Goal: Task Accomplishment & Management: Use online tool/utility

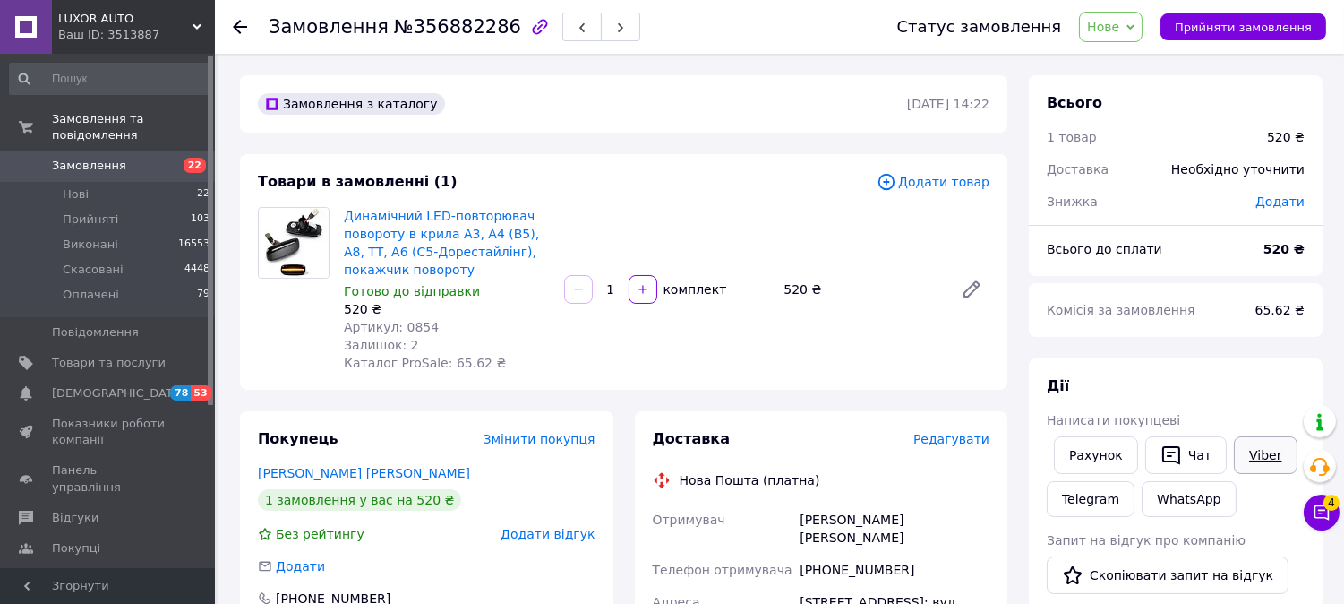
click at [1255, 460] on link "Viber" at bounding box center [1265, 455] width 63 height 38
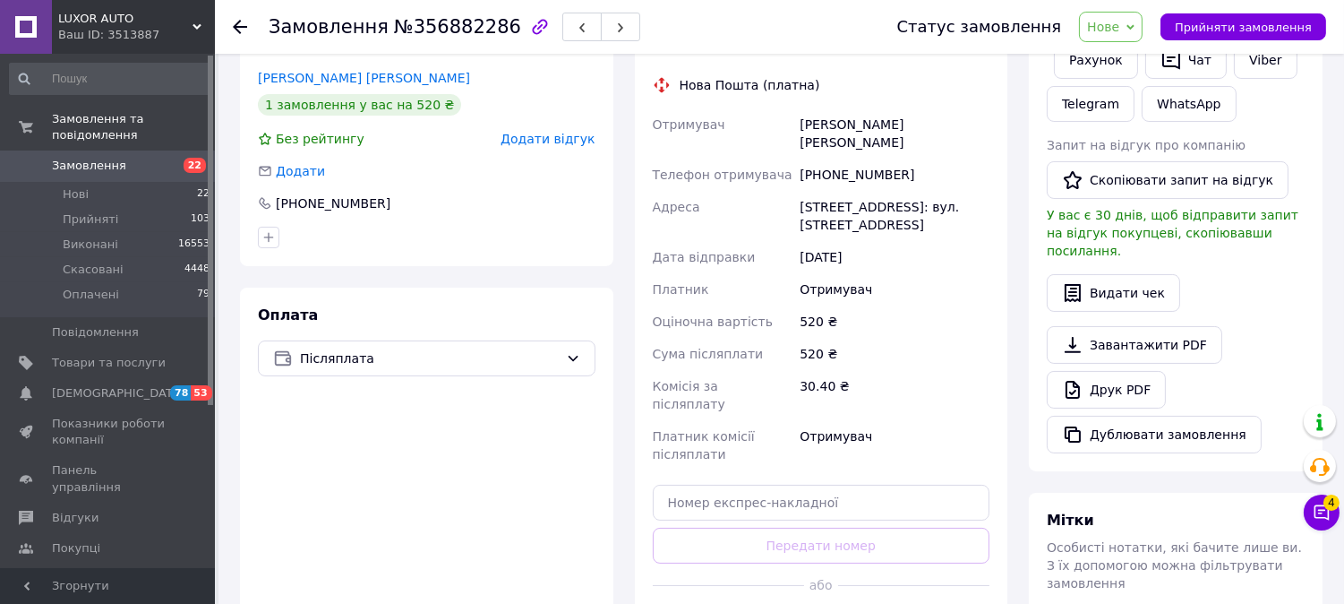
scroll to position [398, 0]
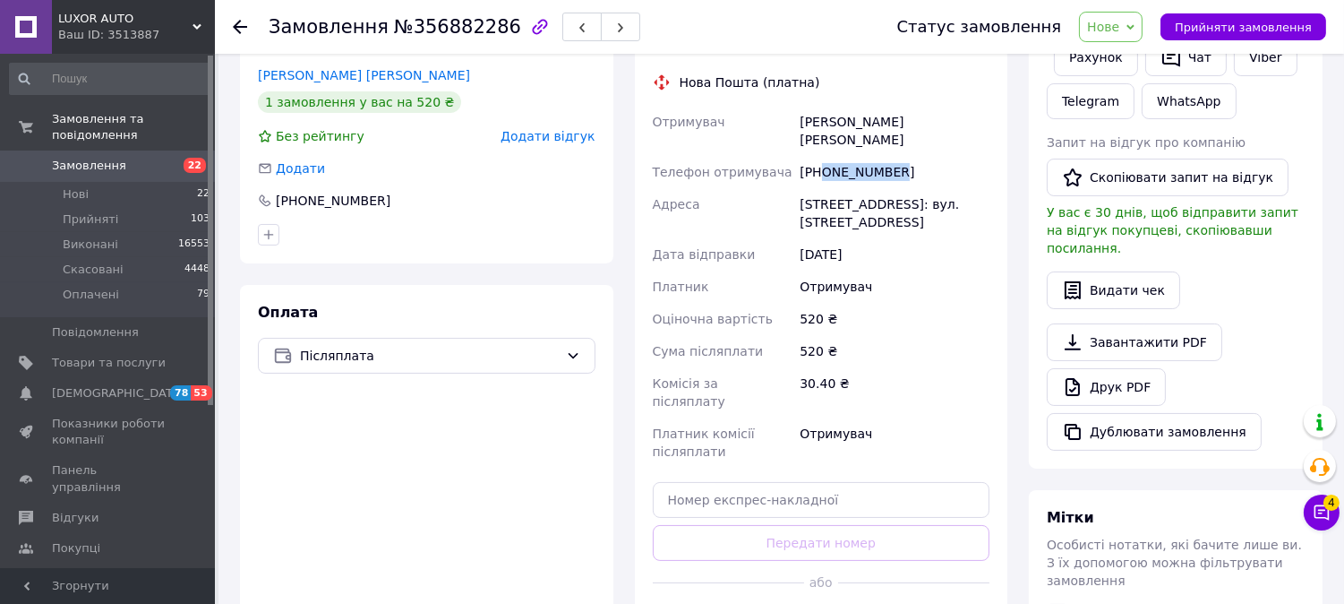
drag, startPoint x: 824, startPoint y: 147, endPoint x: 994, endPoint y: 165, distance: 171.1
click at [994, 165] on div "Доставка Редагувати Нова Пошта (платна) Отримувач Бейкуленко [PERSON_NAME] Теле…" at bounding box center [821, 335] width 373 height 645
copy div "0661924567"
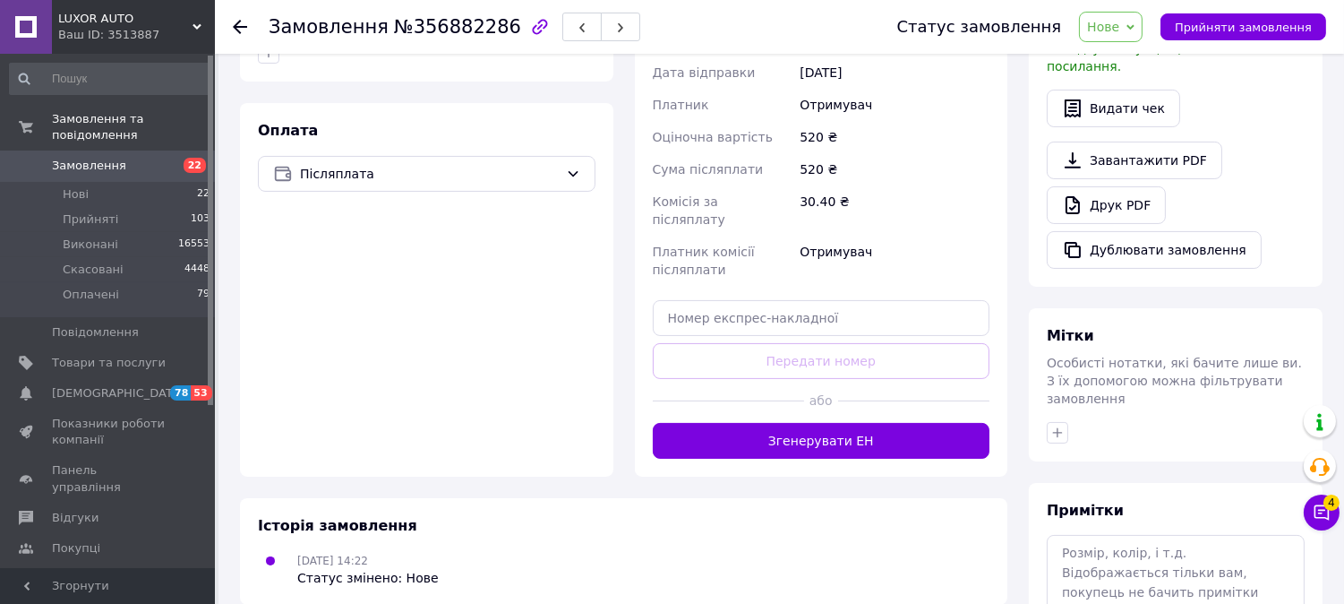
scroll to position [682, 0]
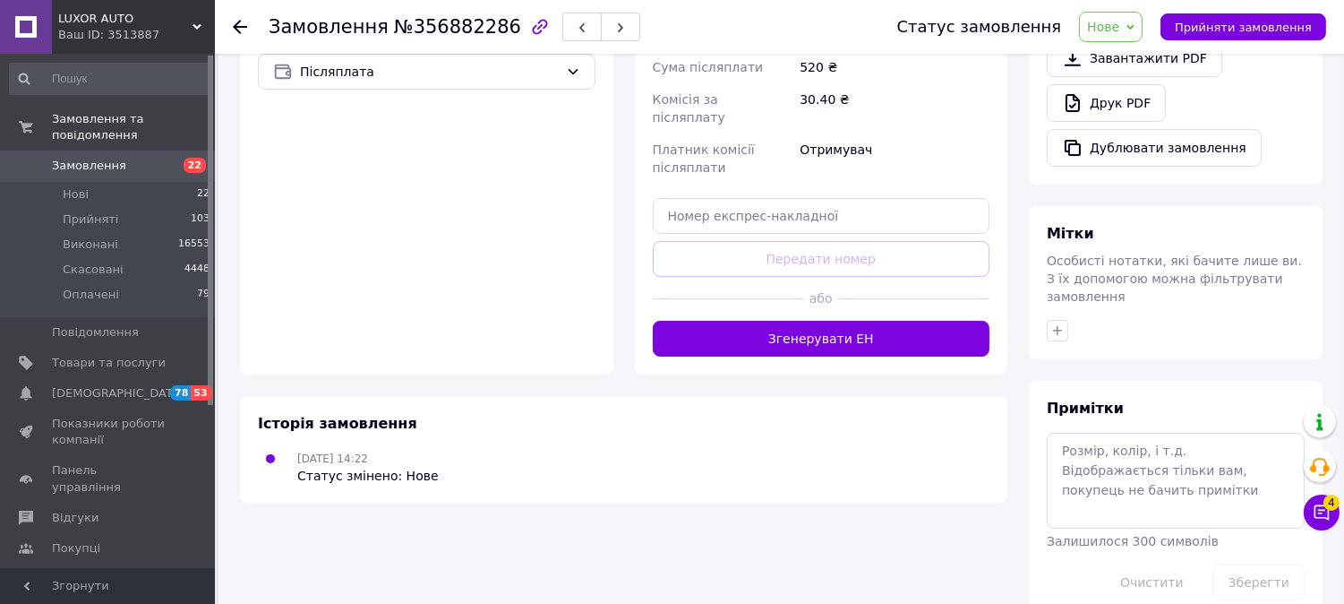
click at [753, 206] on div "Доставка Редагувати Нова Пошта (платна) Отримувач Бейкуленко [PERSON_NAME] Теле…" at bounding box center [822, 51] width 338 height 609
click at [741, 198] on input "text" at bounding box center [822, 216] width 338 height 36
paste input "20451225218642"
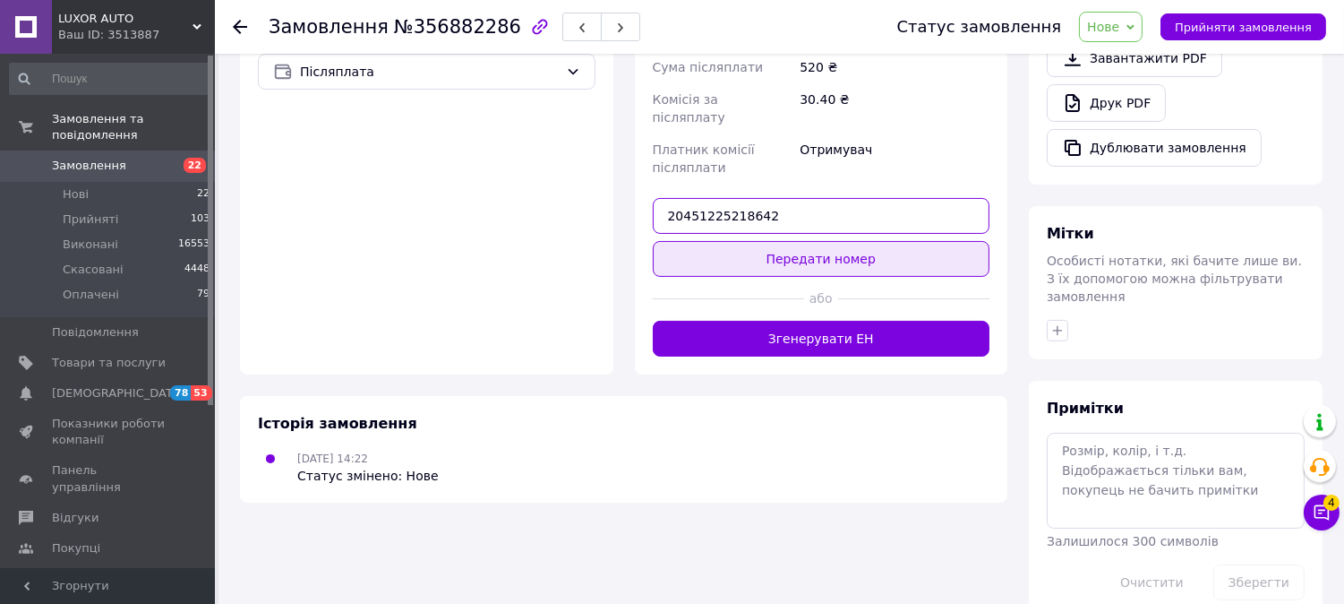
type input "20451225218642"
click at [748, 241] on button "Передати номер" at bounding box center [822, 259] width 338 height 36
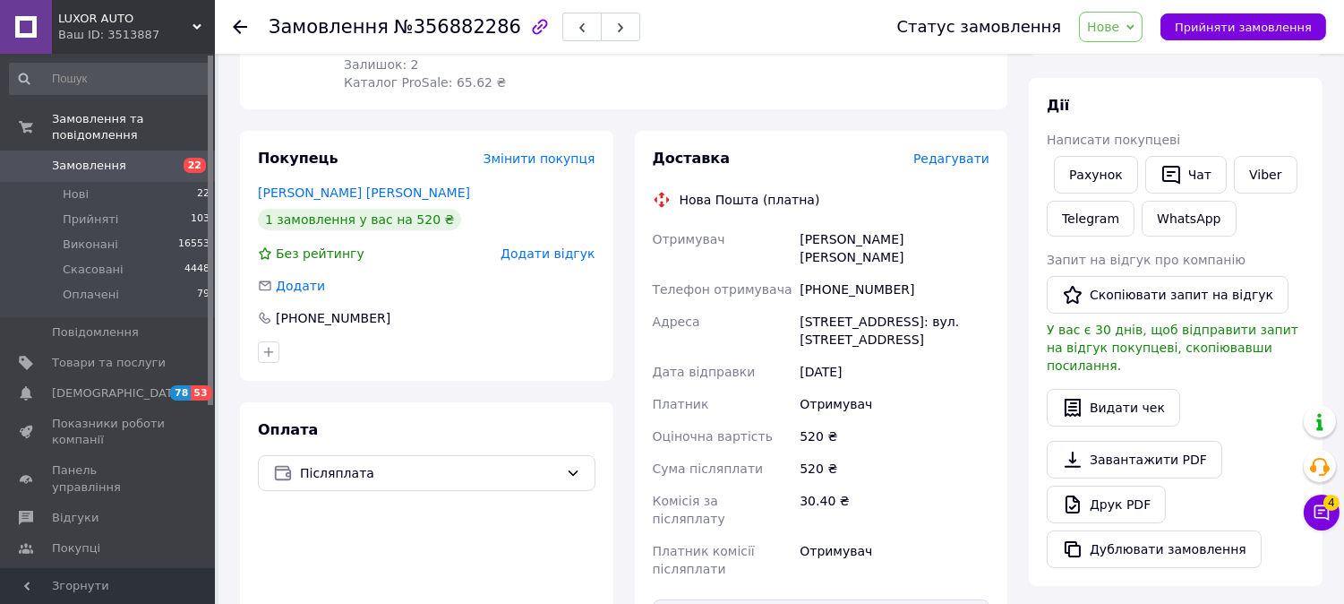
scroll to position [84, 0]
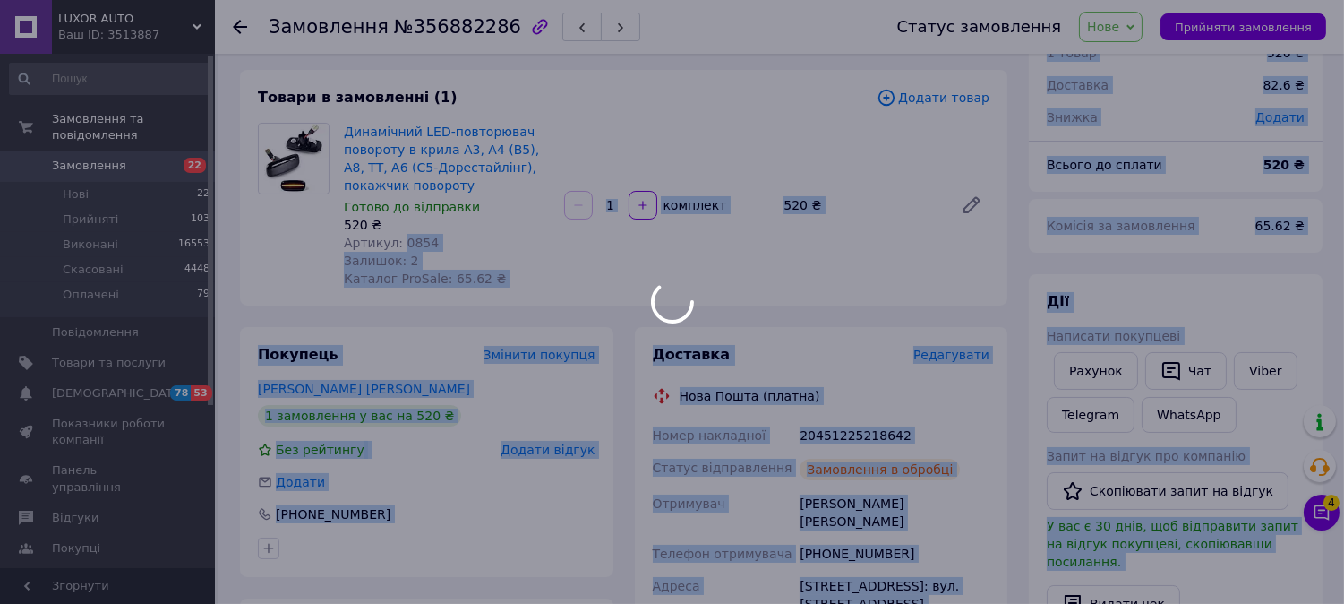
drag, startPoint x: 397, startPoint y: 240, endPoint x: 432, endPoint y: 244, distance: 35.2
click at [432, 244] on body "LUXOR AUTO Ваш ID: 3513887 Сайт LUXOR AUTO Кабінет покупця Перевірити стан сист…" at bounding box center [672, 576] width 1344 height 1321
click at [434, 242] on div at bounding box center [672, 302] width 1344 height 604
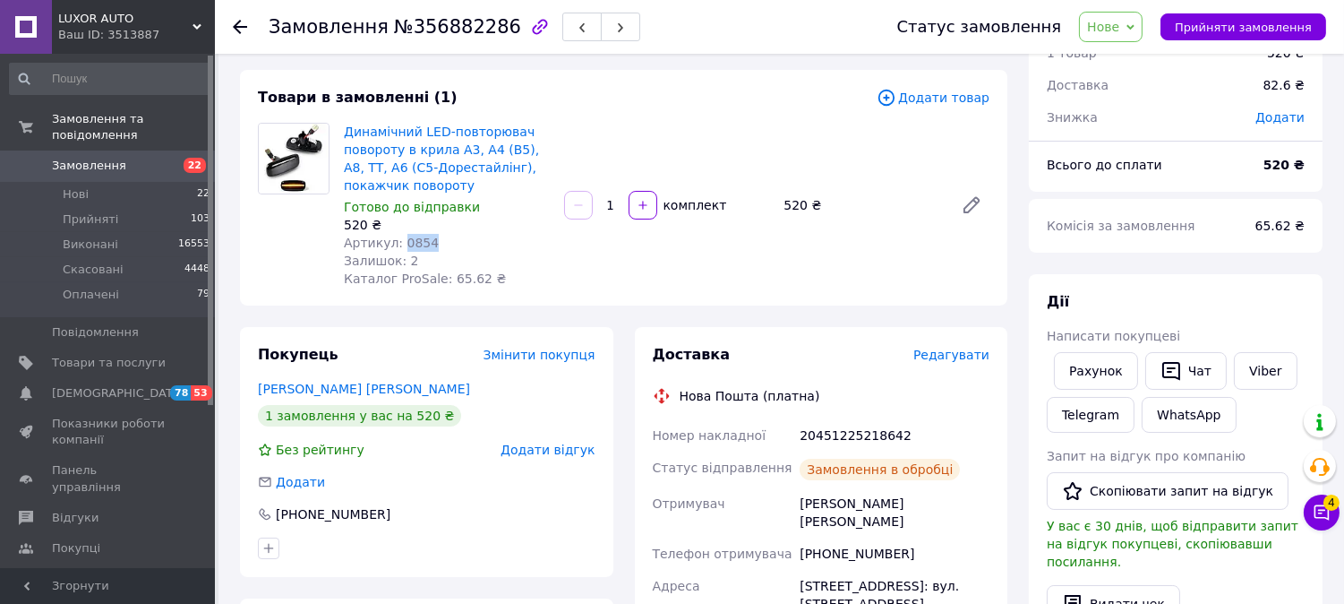
drag, startPoint x: 398, startPoint y: 243, endPoint x: 428, endPoint y: 240, distance: 30.6
click at [428, 240] on div "Артикул: 0854" at bounding box center [447, 243] width 206 height 18
copy span "0854"
